Goal: Task Accomplishment & Management: Manage account settings

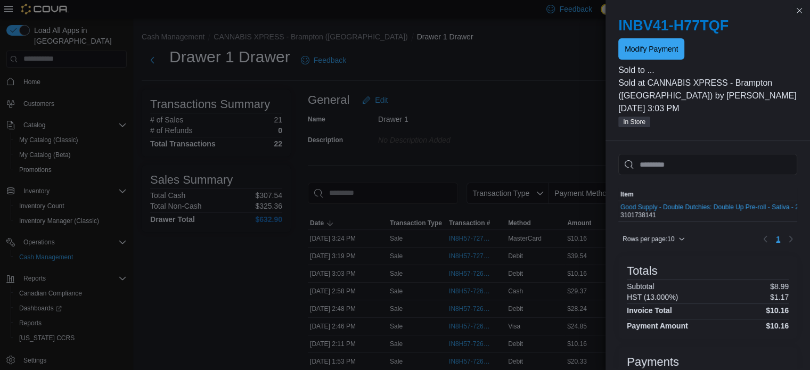
click at [806, 17] on div "INBV41-H77TQF Modify Payment Sold to ... Sold at CANNABIS XPRESS - Brampton ([G…" at bounding box center [708, 72] width 205 height 137
click at [798, 9] on button "Close this dialog" at bounding box center [799, 10] width 13 height 13
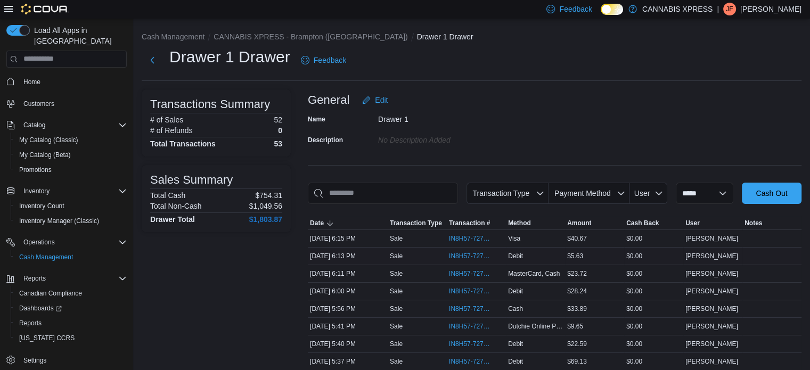
click at [476, 248] on div "IN8H57-727267" at bounding box center [476, 256] width 59 height 17
click at [478, 255] on span "IN8H57-727267" at bounding box center [471, 256] width 44 height 9
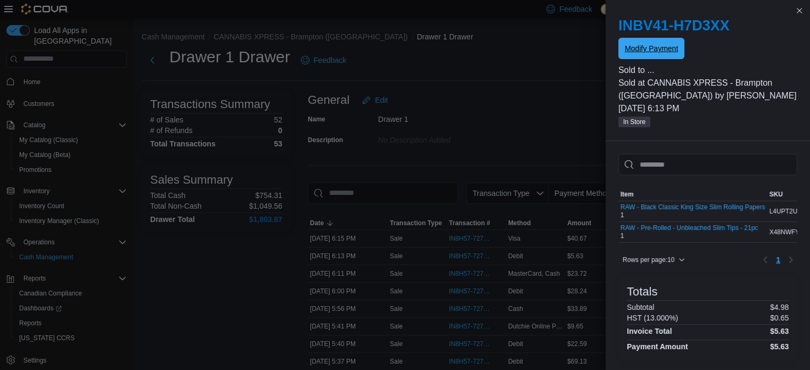
click at [661, 47] on span "Modify Payment" at bounding box center [651, 48] width 53 height 11
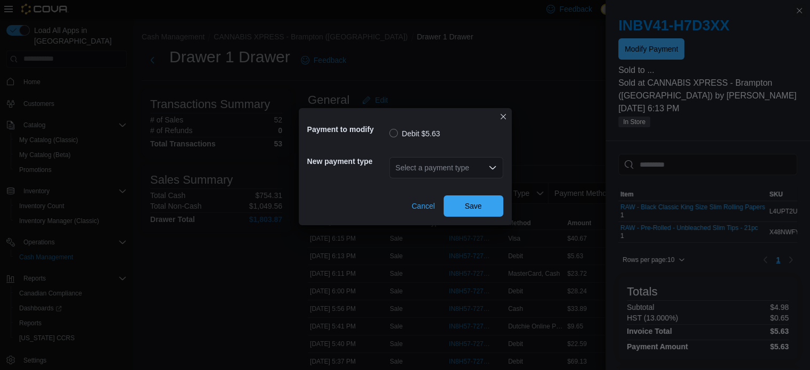
click at [418, 158] on div "Select a payment type" at bounding box center [447, 167] width 114 height 21
type input "****"
click at [437, 193] on button "Mast erCard" at bounding box center [446, 186] width 114 height 15
click at [480, 205] on span "Save" at bounding box center [473, 205] width 17 height 11
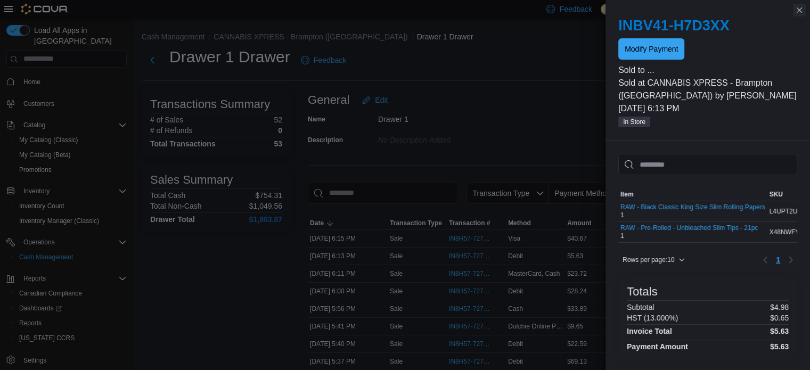
click at [800, 17] on button "Close this dialog" at bounding box center [799, 10] width 13 height 13
